Goal: Register for event/course

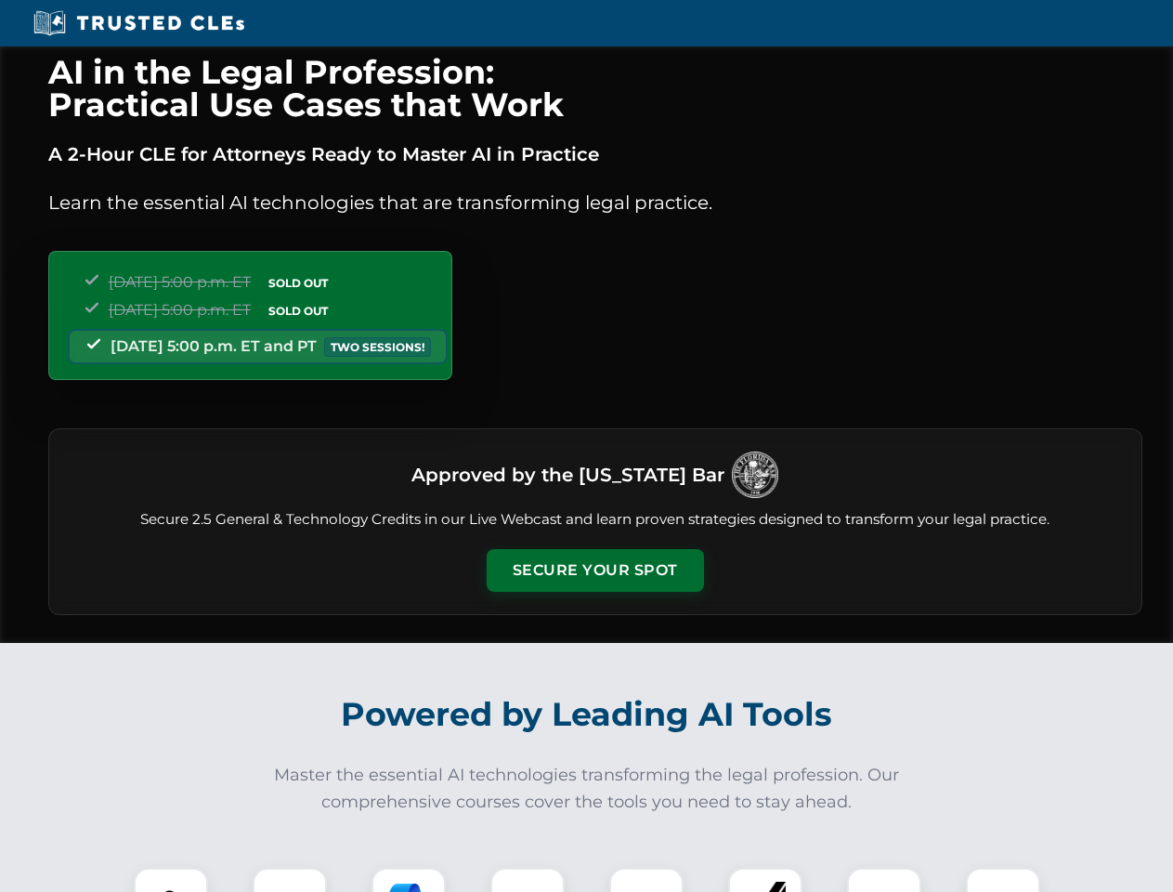
click at [595, 570] on button "Secure Your Spot" at bounding box center [595, 570] width 217 height 43
click at [171, 880] on img at bounding box center [171, 905] width 54 height 54
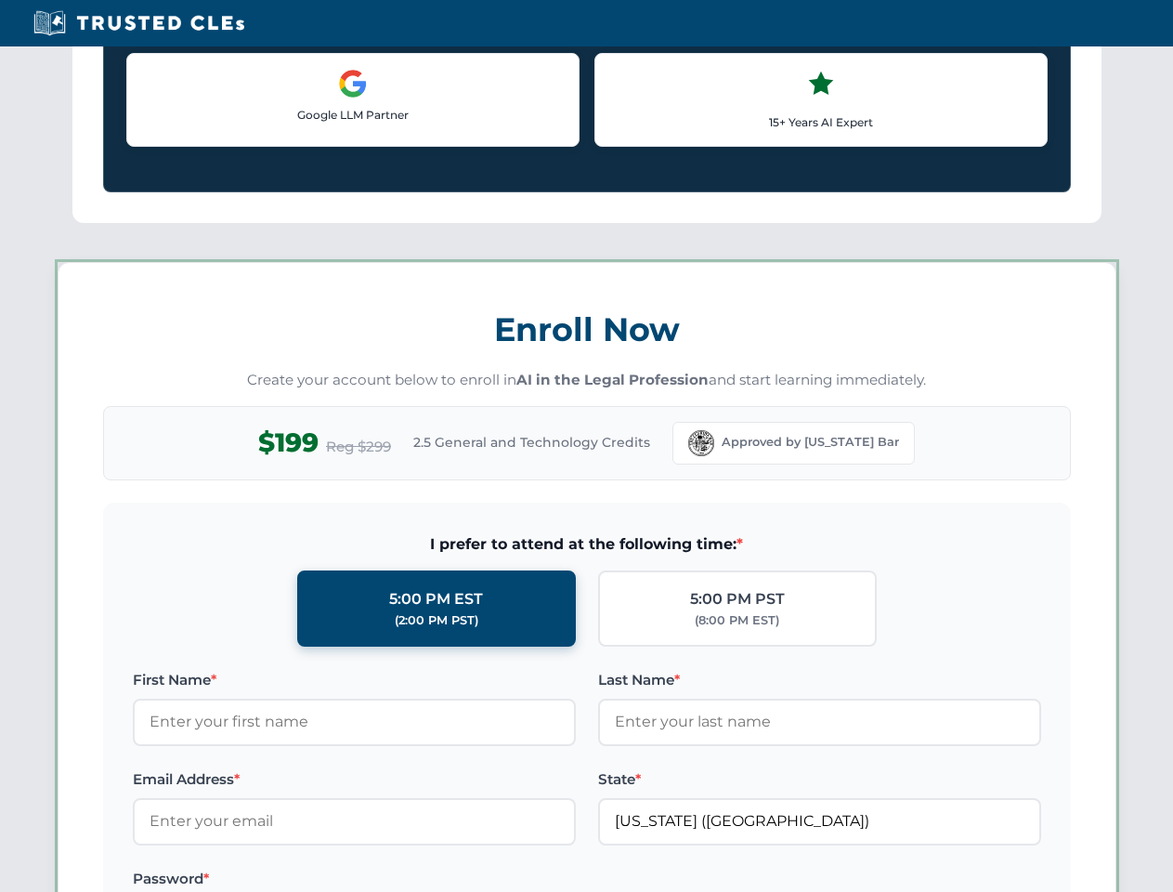
click at [409, 880] on label "Password *" at bounding box center [354, 879] width 443 height 22
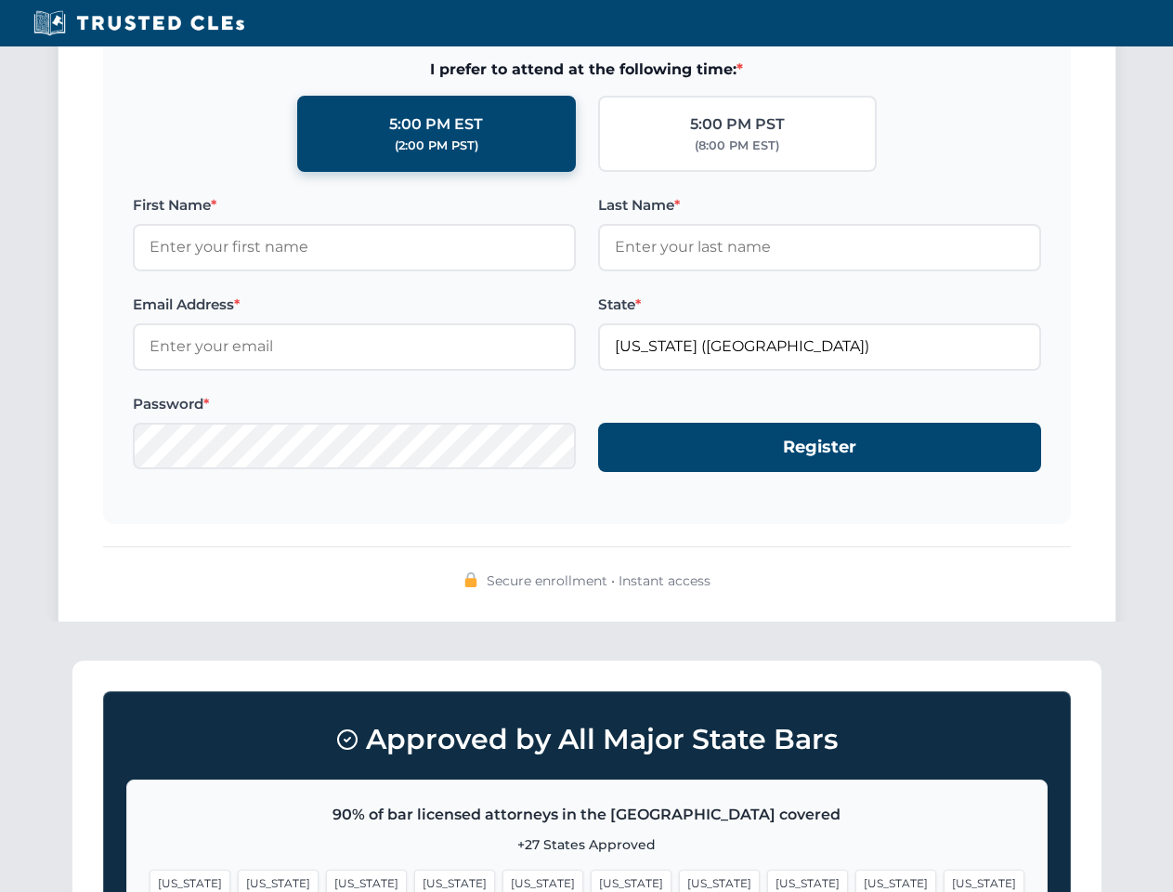
click at [856, 880] on span "[US_STATE]" at bounding box center [896, 883] width 81 height 27
